Goal: Transaction & Acquisition: Purchase product/service

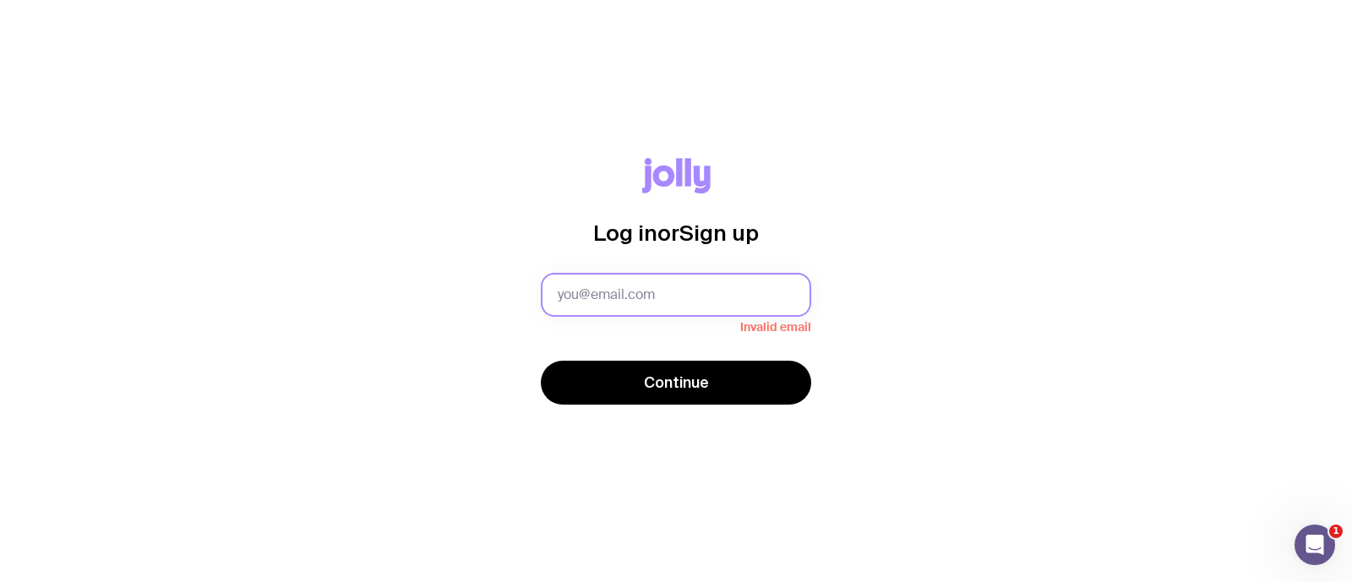
click at [620, 309] on input "text" at bounding box center [676, 295] width 270 height 44
type input "[EMAIL_ADDRESS][DOMAIN_NAME]"
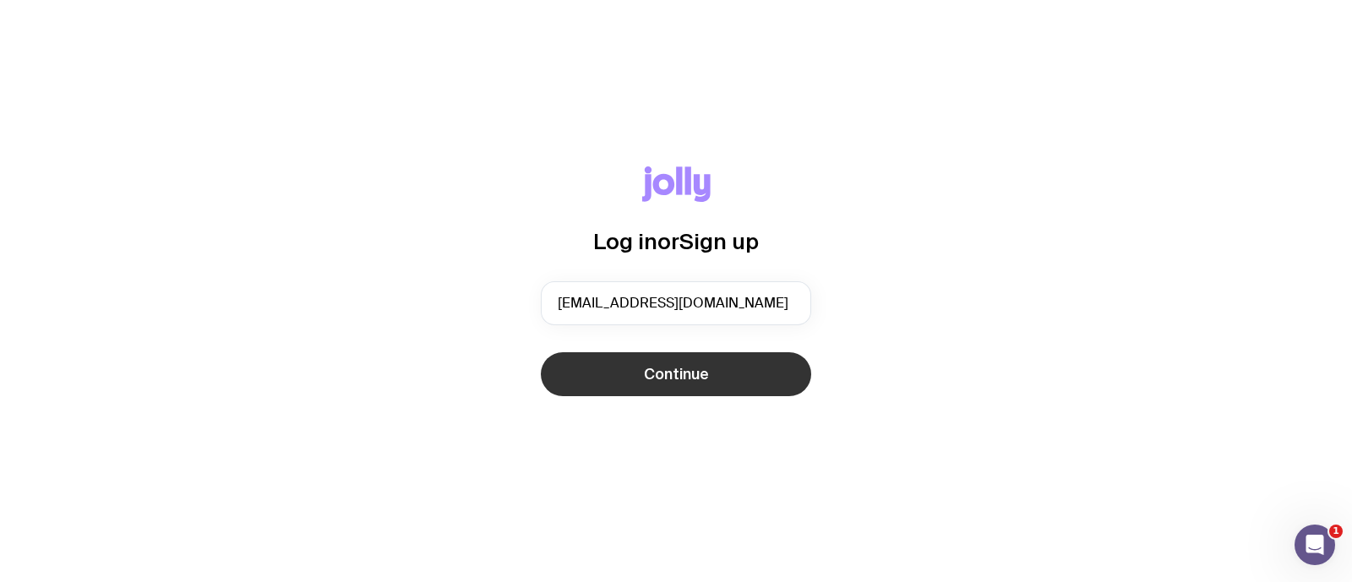
click at [644, 373] on span "Continue" at bounding box center [676, 374] width 65 height 20
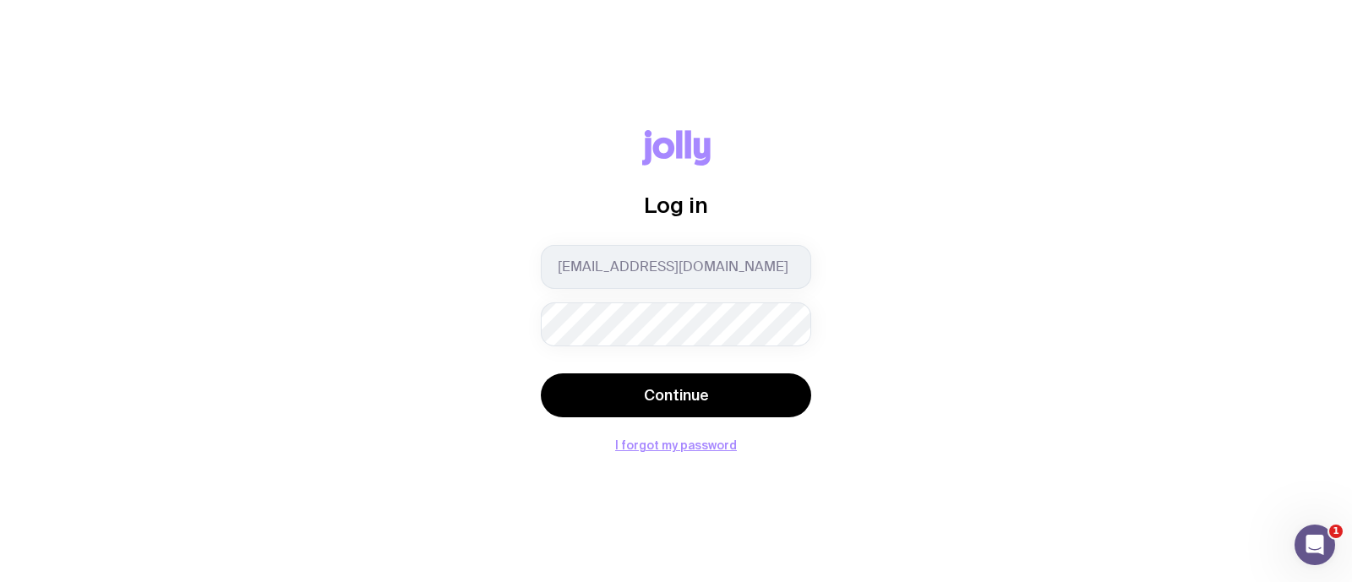
click at [541, 374] on button "Continue" at bounding box center [676, 396] width 270 height 44
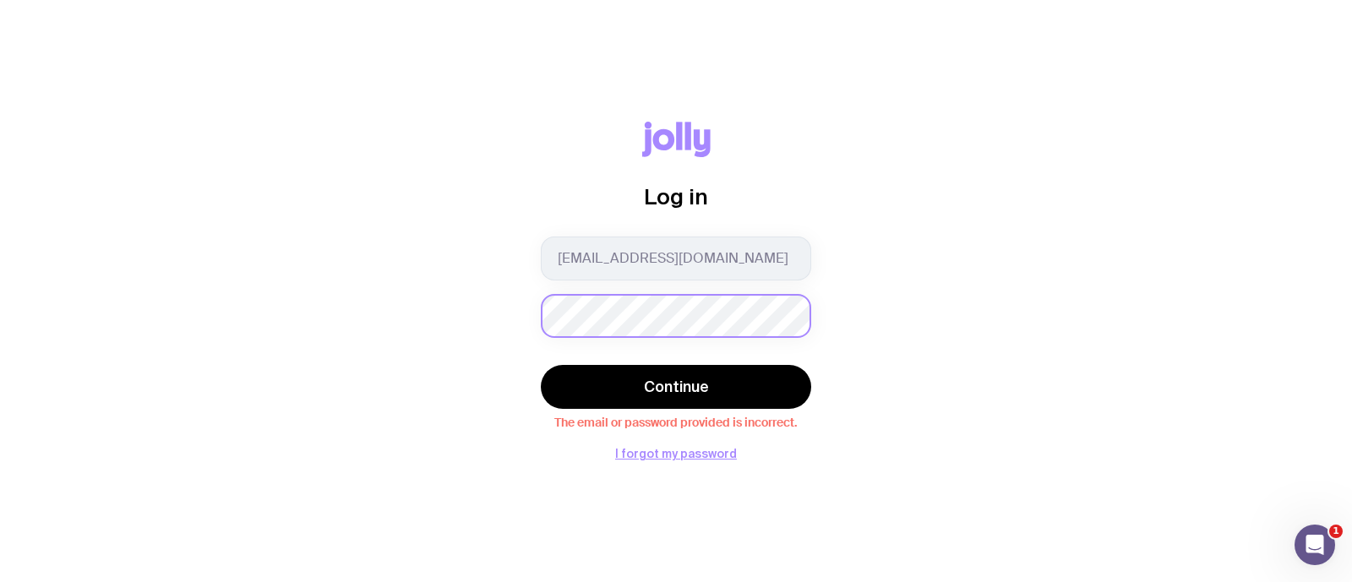
click at [541, 365] on button "Continue" at bounding box center [676, 387] width 270 height 44
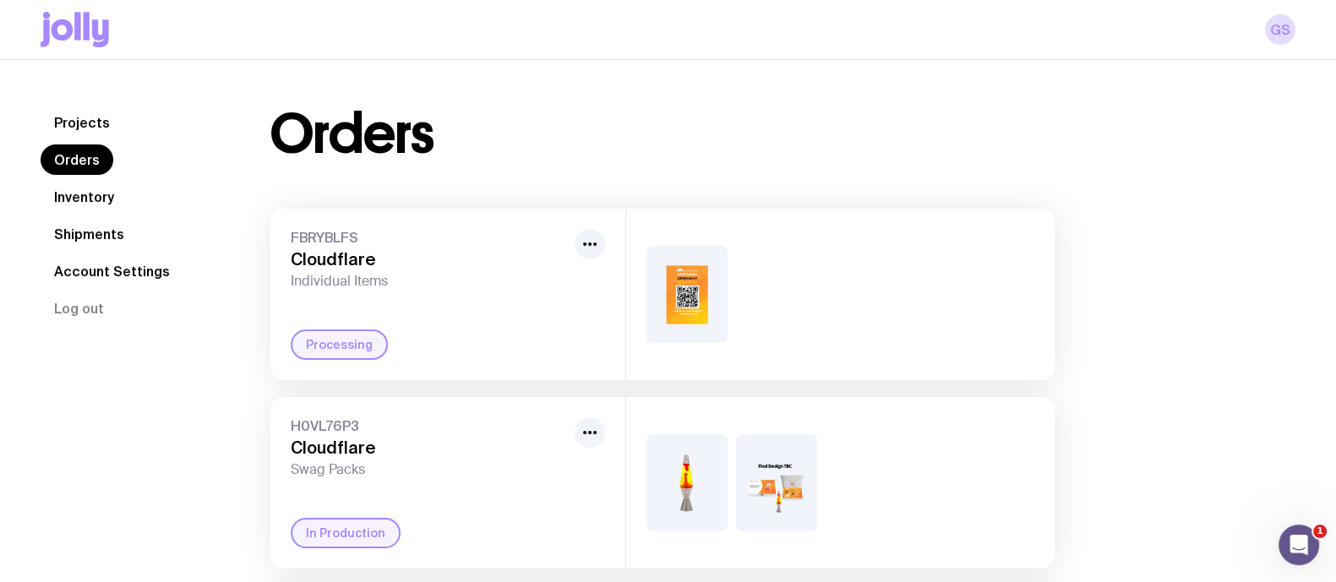
click at [61, 19] on icon at bounding box center [75, 30] width 68 height 36
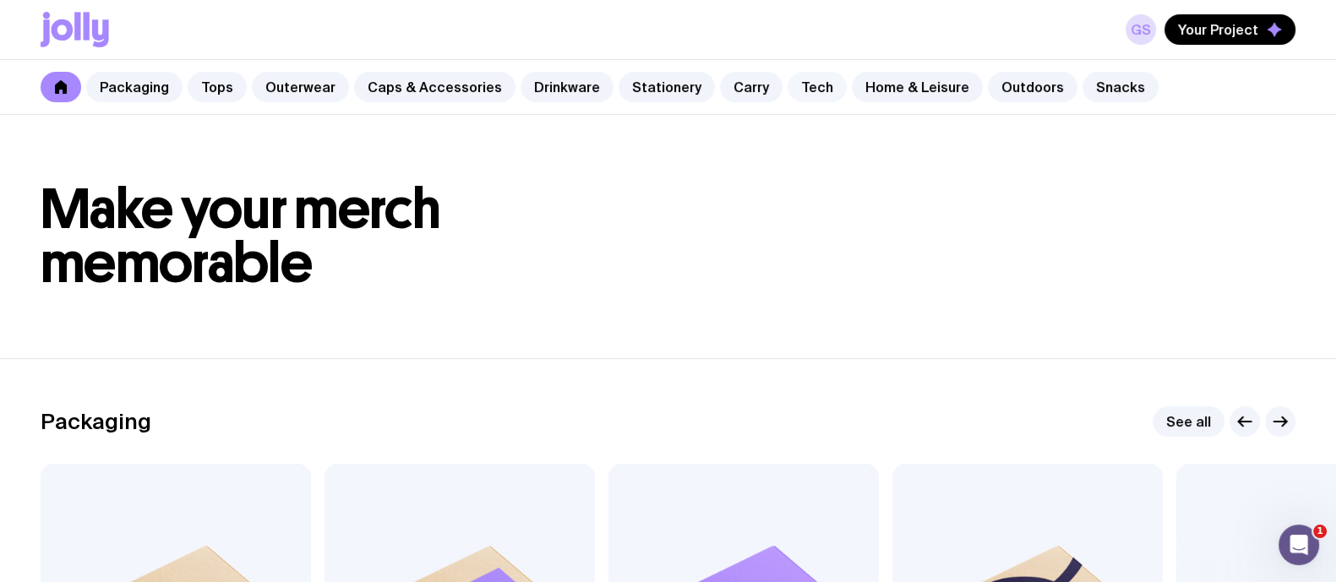
click at [788, 90] on link "Tech" at bounding box center [817, 87] width 59 height 30
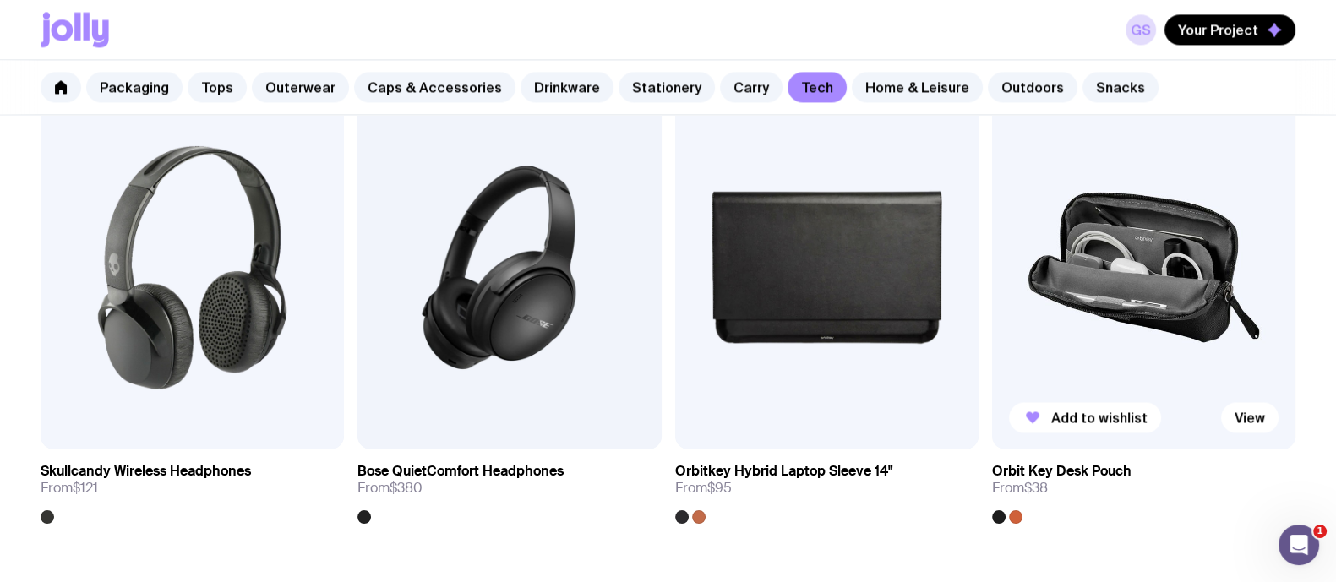
scroll to position [3308, 0]
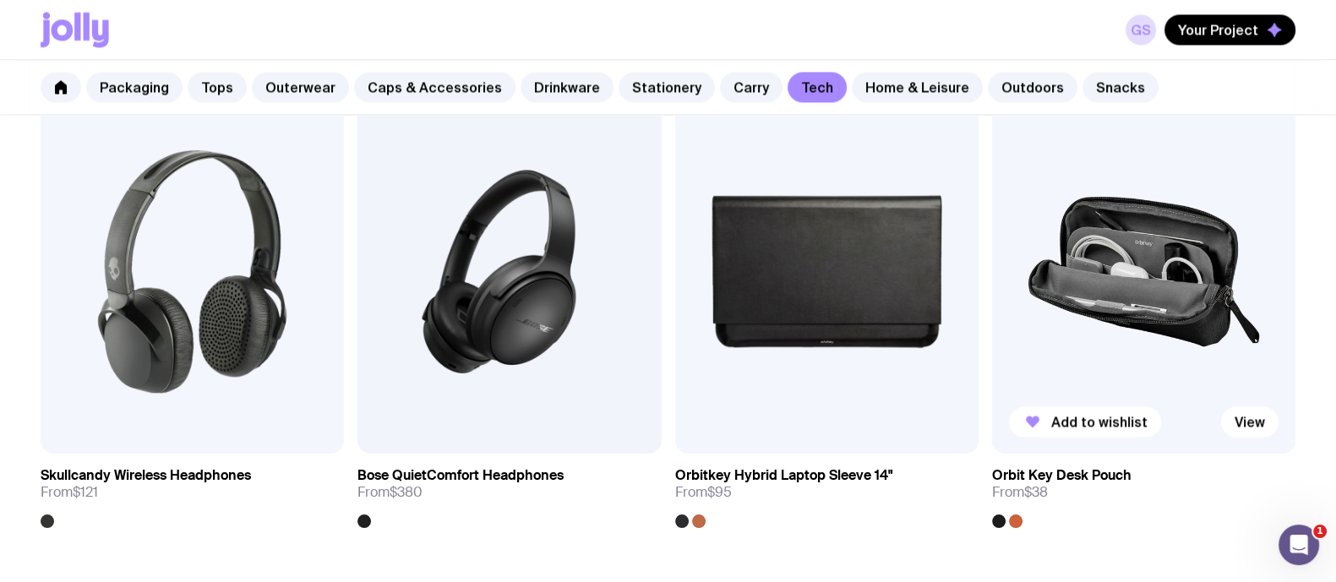
click at [1065, 256] on img at bounding box center [1143, 272] width 303 height 364
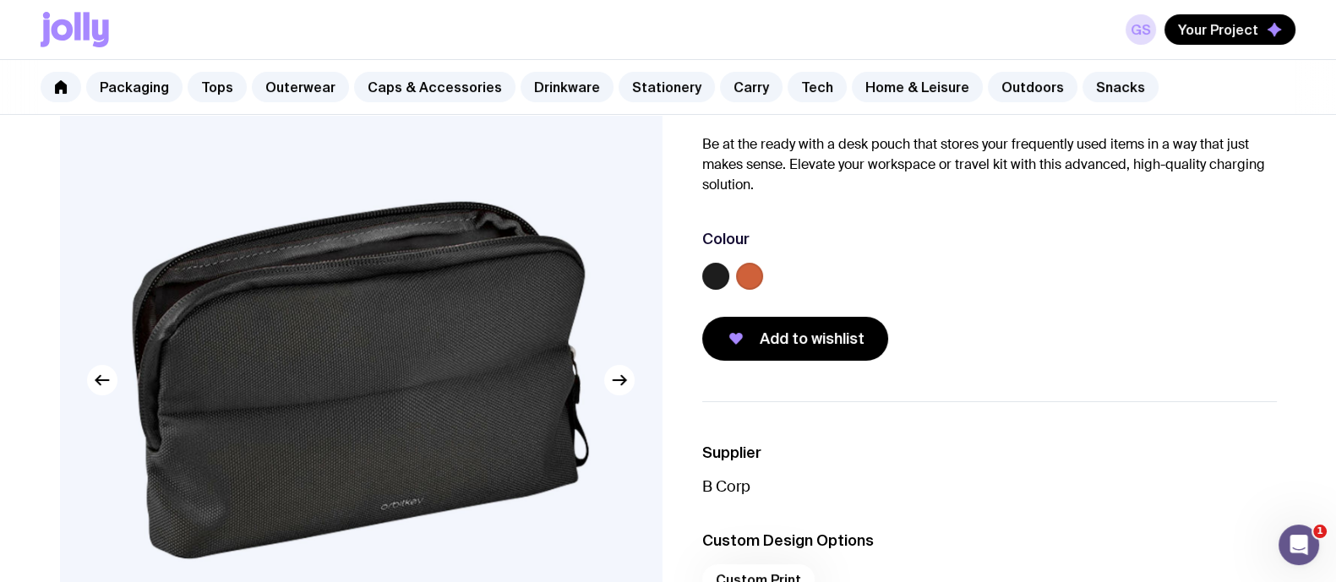
scroll to position [124, 0]
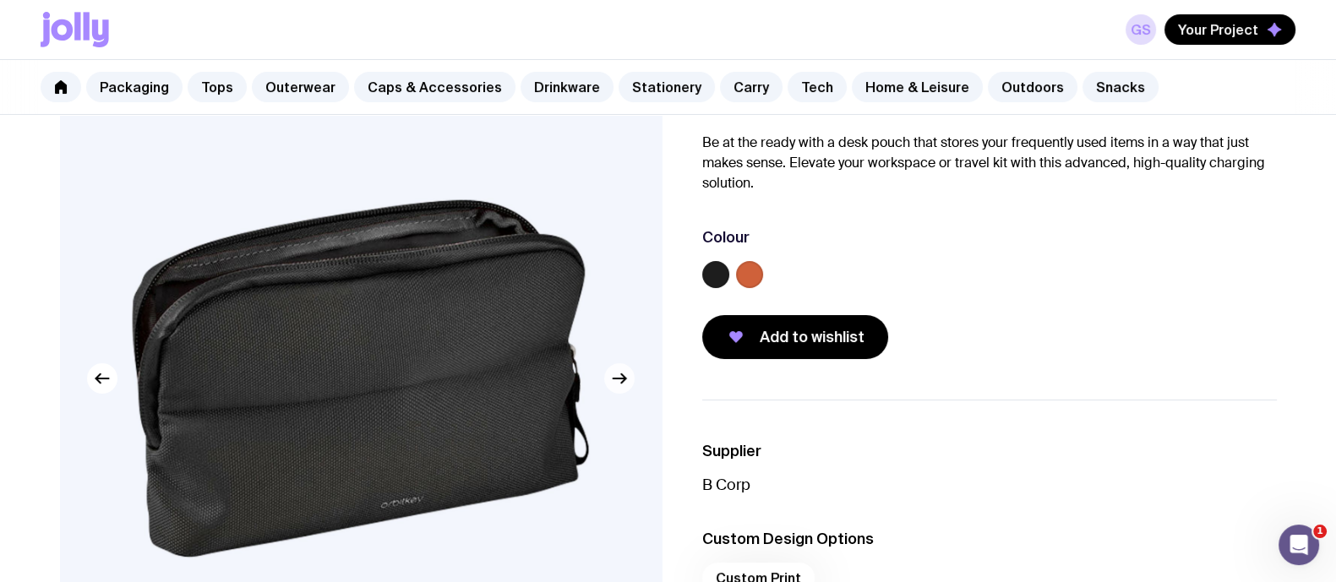
click at [630, 380] on button "button" at bounding box center [619, 378] width 30 height 30
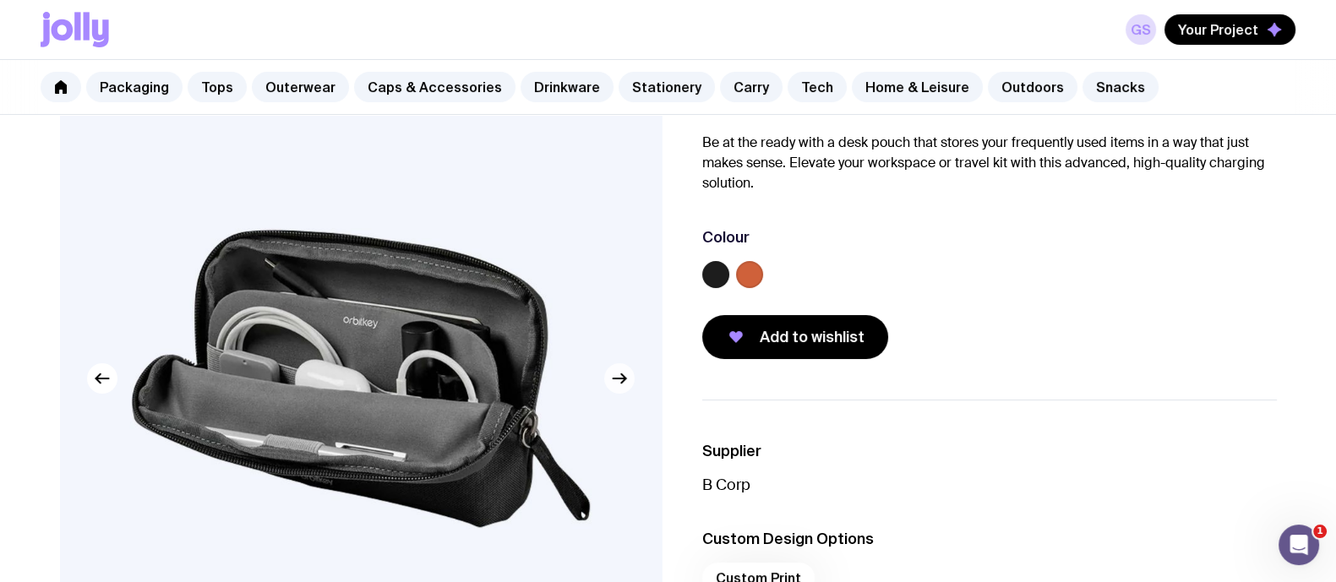
click at [630, 380] on button "button" at bounding box center [619, 378] width 30 height 30
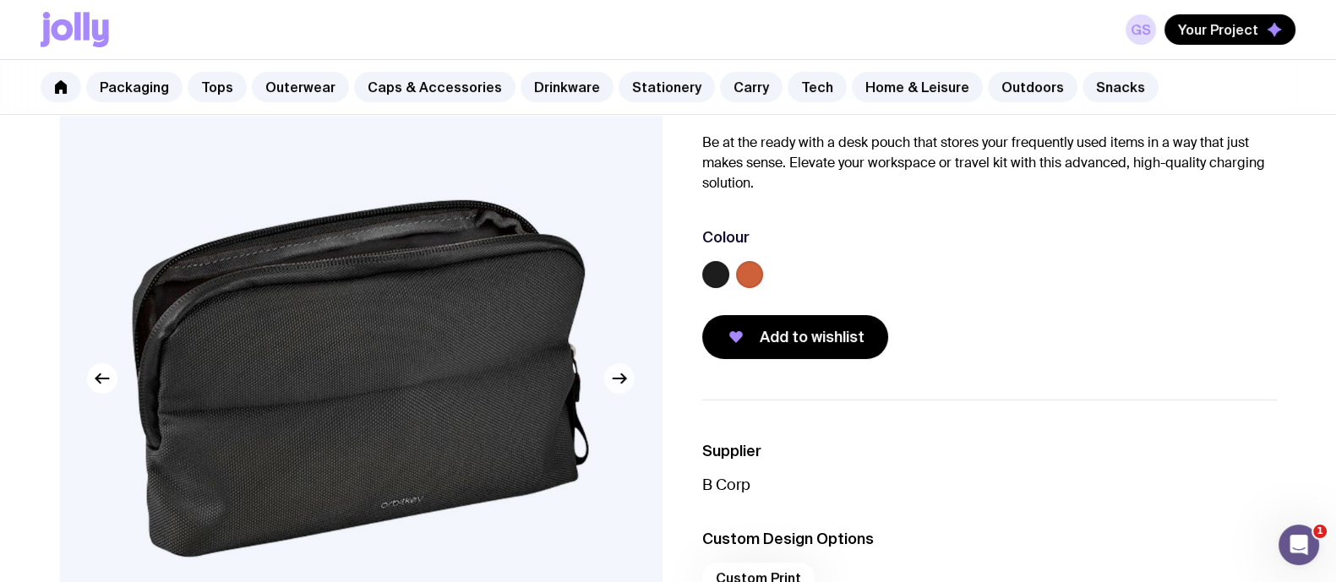
click at [630, 380] on button "button" at bounding box center [619, 378] width 30 height 30
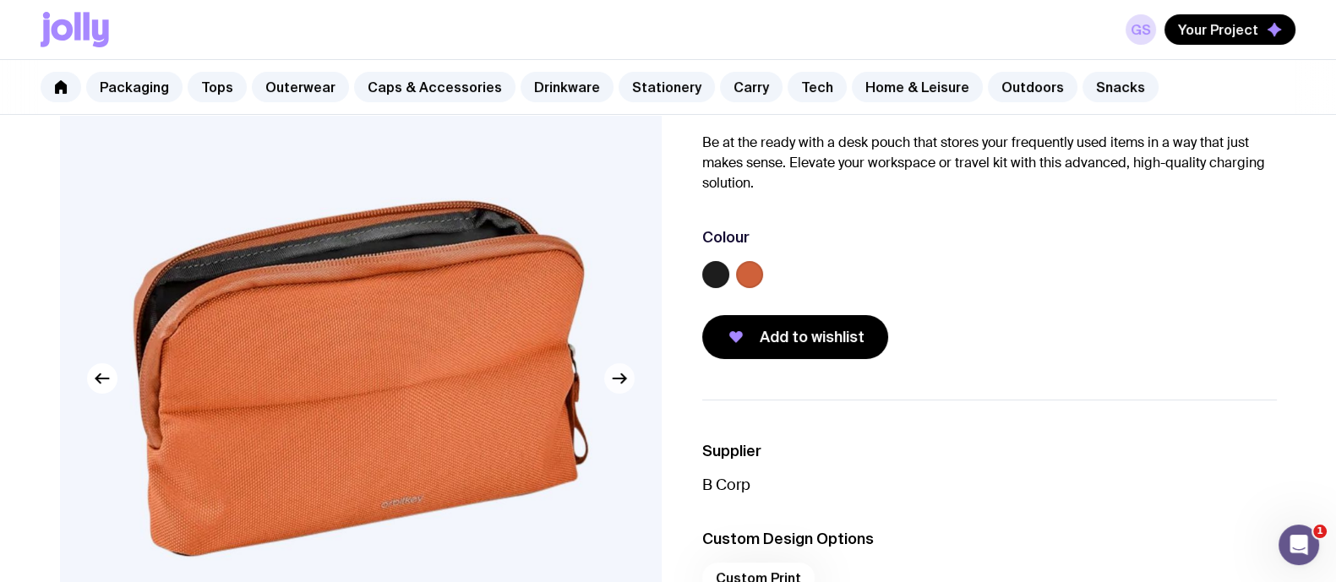
click at [630, 380] on button "button" at bounding box center [619, 378] width 30 height 30
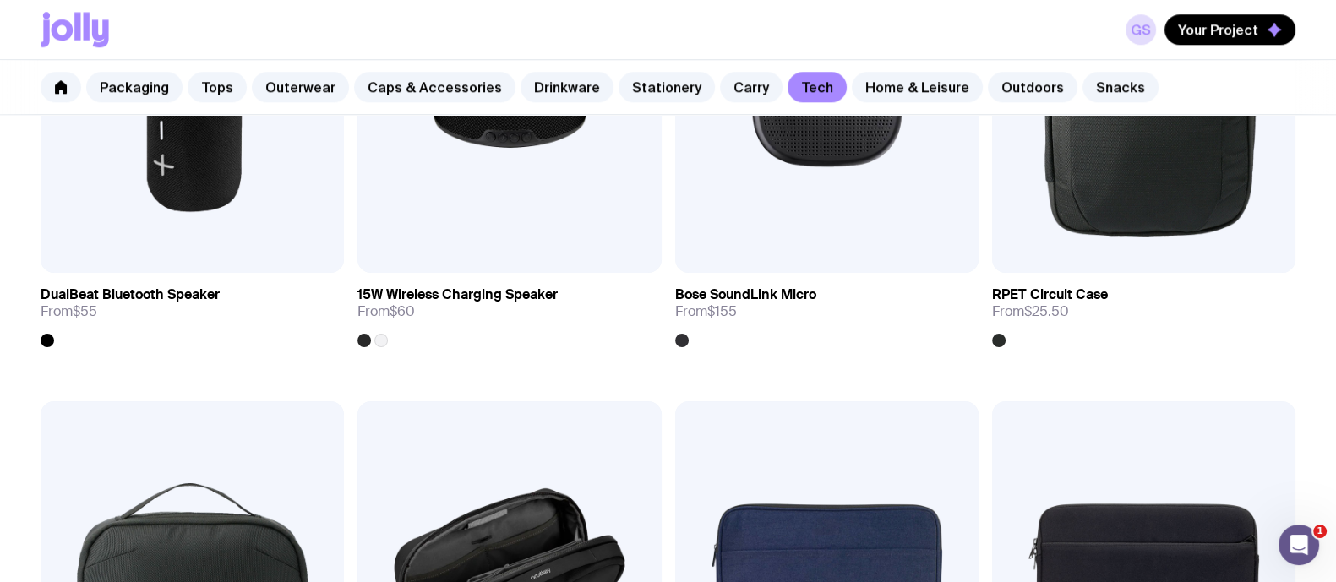
scroll to position [2009, 0]
